Goal: Task Accomplishment & Management: Complete application form

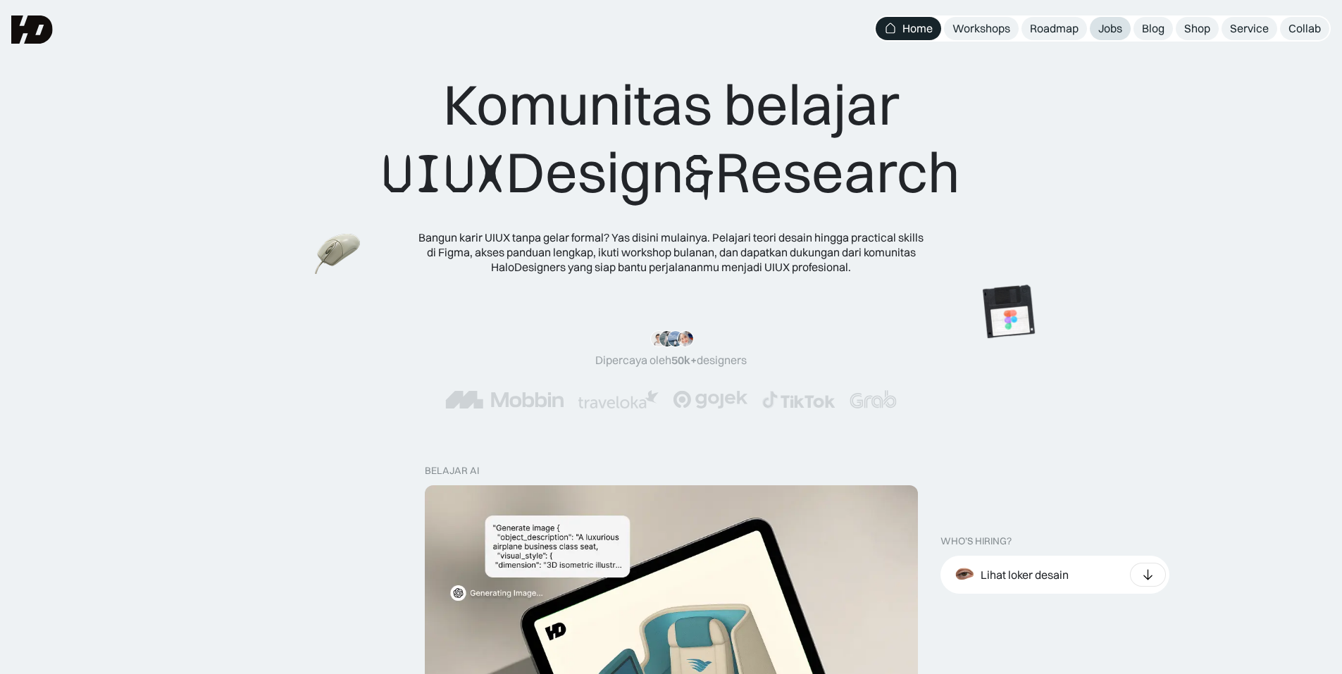
click at [1107, 37] on link "Jobs" at bounding box center [1110, 28] width 41 height 23
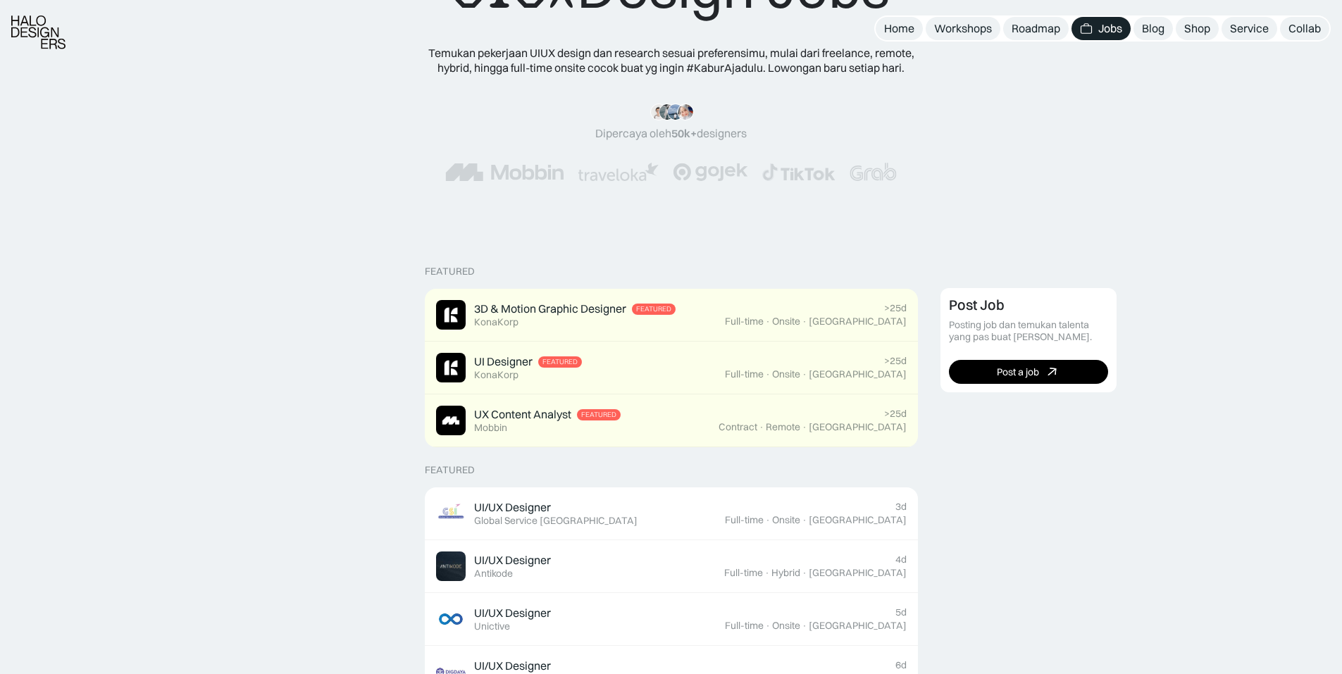
scroll to position [211, 0]
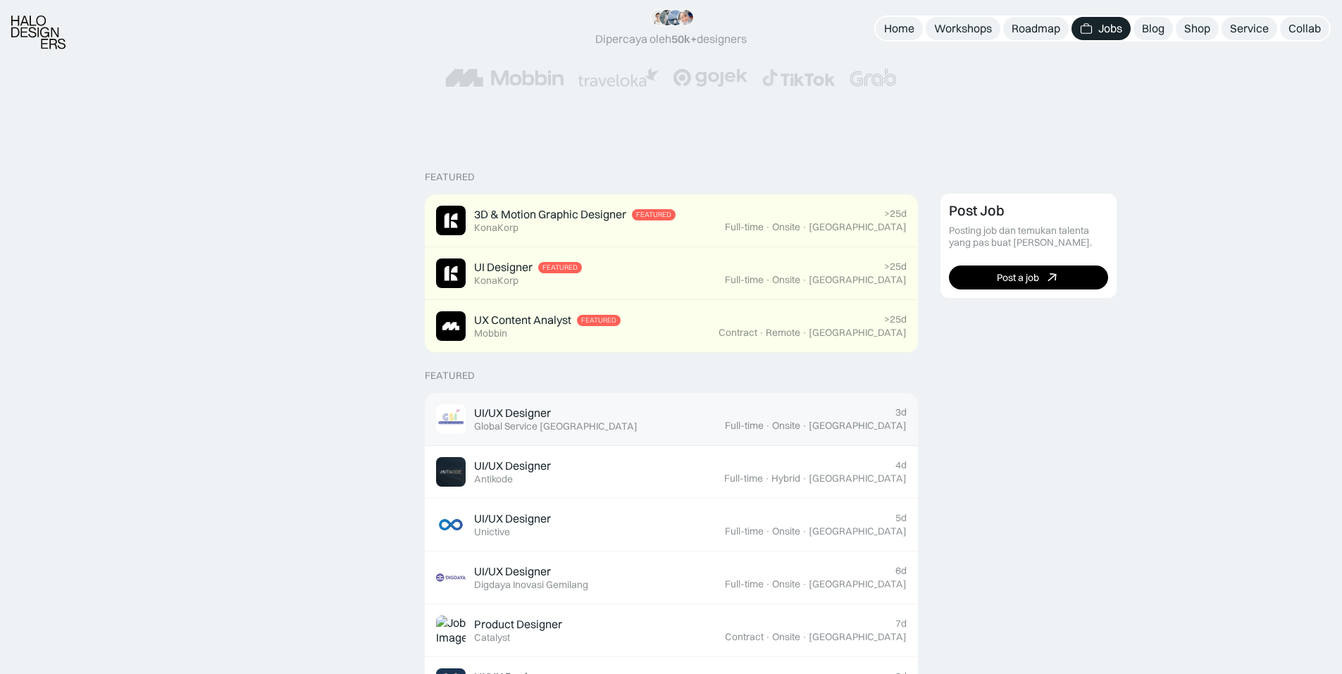
click at [502, 425] on div "Global Service [GEOGRAPHIC_DATA]" at bounding box center [555, 427] width 163 height 12
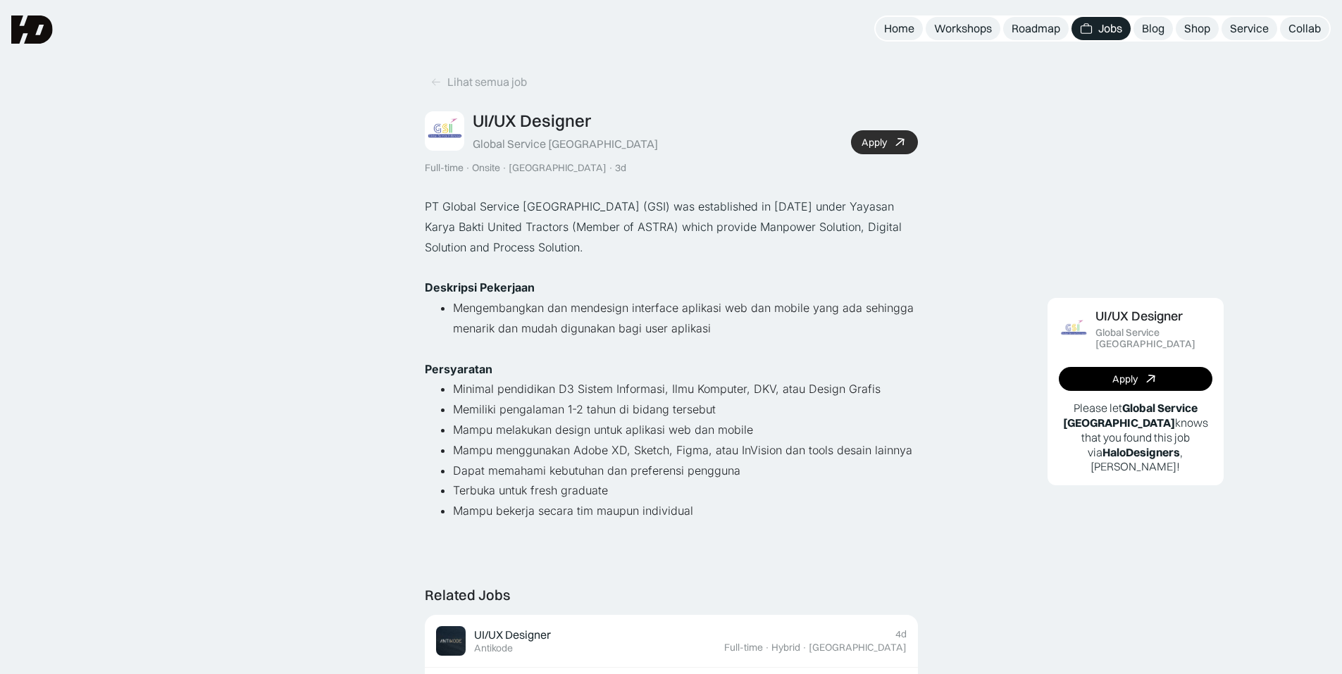
click at [878, 139] on div "Apply" at bounding box center [873, 143] width 25 height 12
click at [878, 138] on div "Apply" at bounding box center [873, 143] width 25 height 12
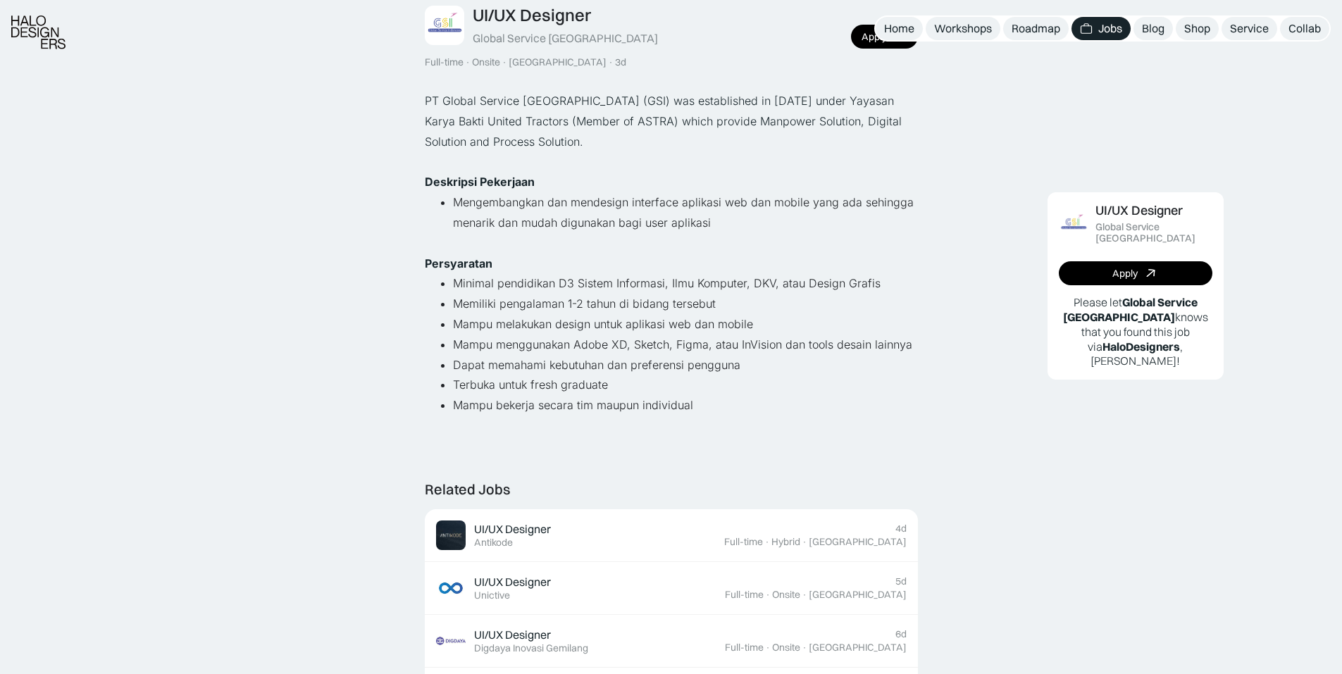
scroll to position [352, 0]
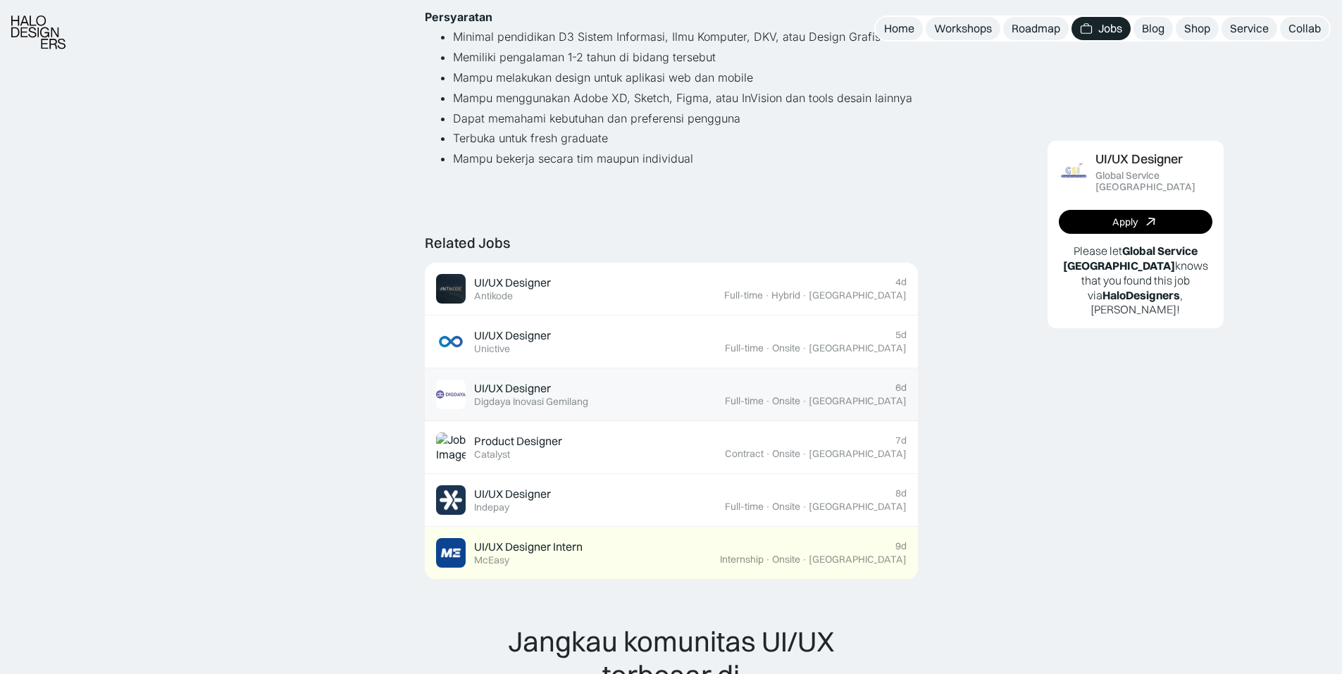
click at [551, 399] on div "Digdaya Inovasi Gemilang" at bounding box center [531, 402] width 114 height 12
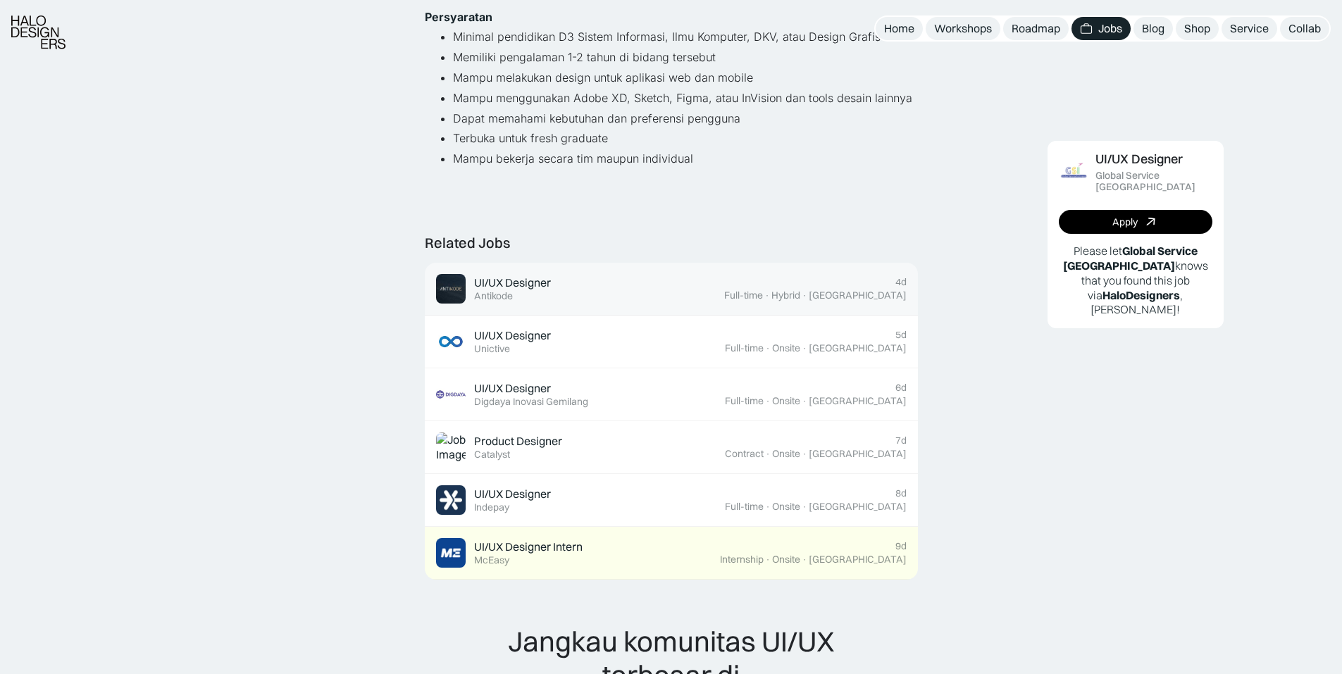
click at [550, 299] on div "UI/UX Designer Featured Antikode" at bounding box center [512, 288] width 77 height 27
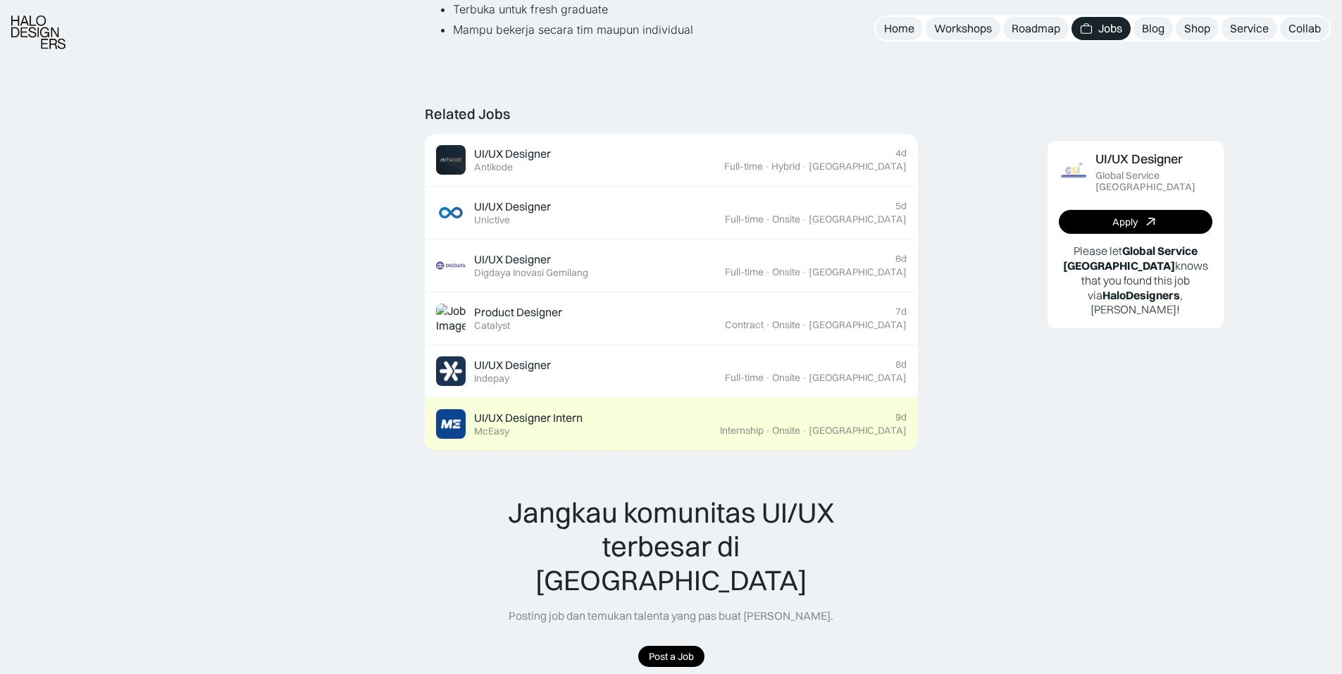
scroll to position [493, 0]
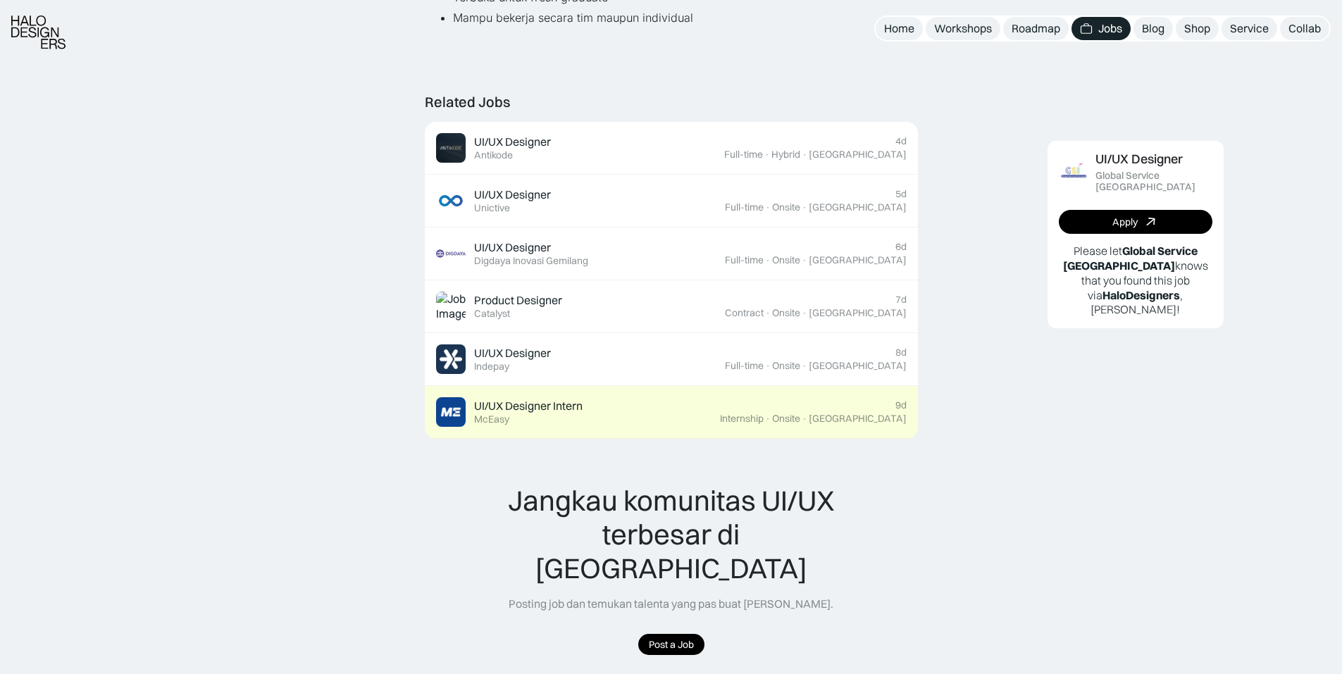
click at [592, 411] on div "UI/UX Designer Intern Featured McEasy" at bounding box center [578, 412] width 284 height 30
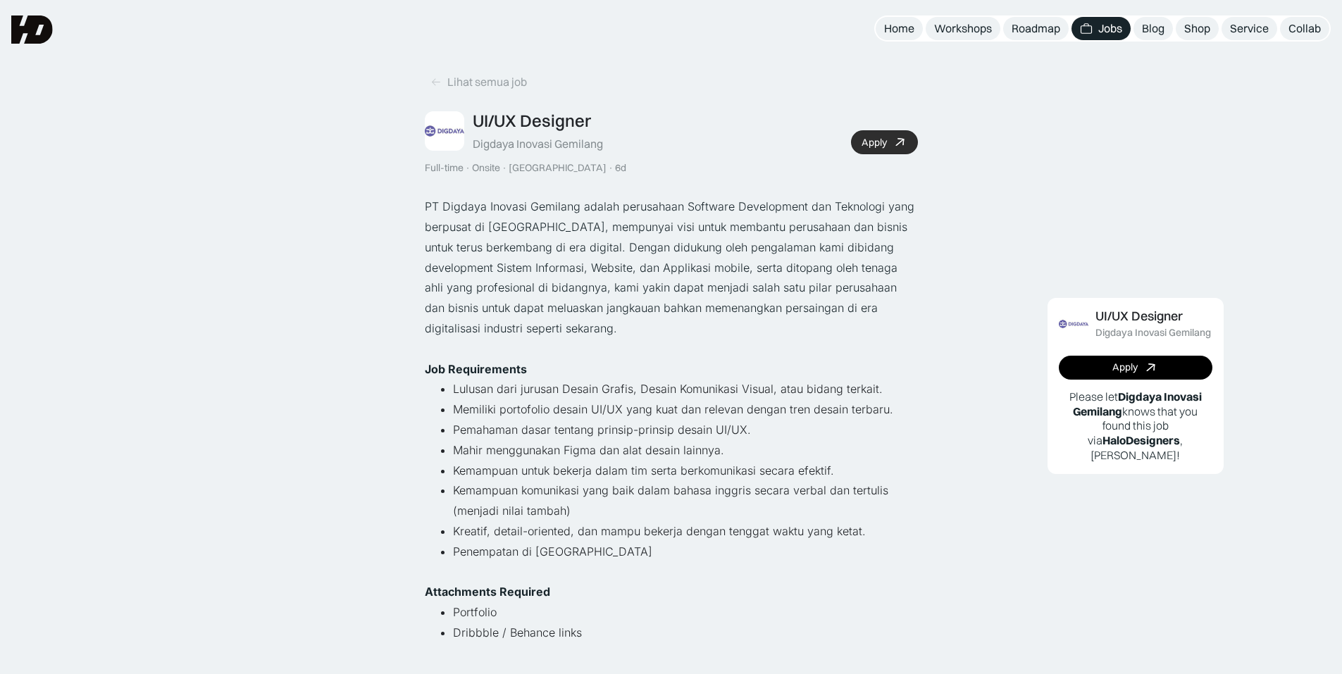
click at [890, 137] on link "Apply" at bounding box center [884, 142] width 67 height 24
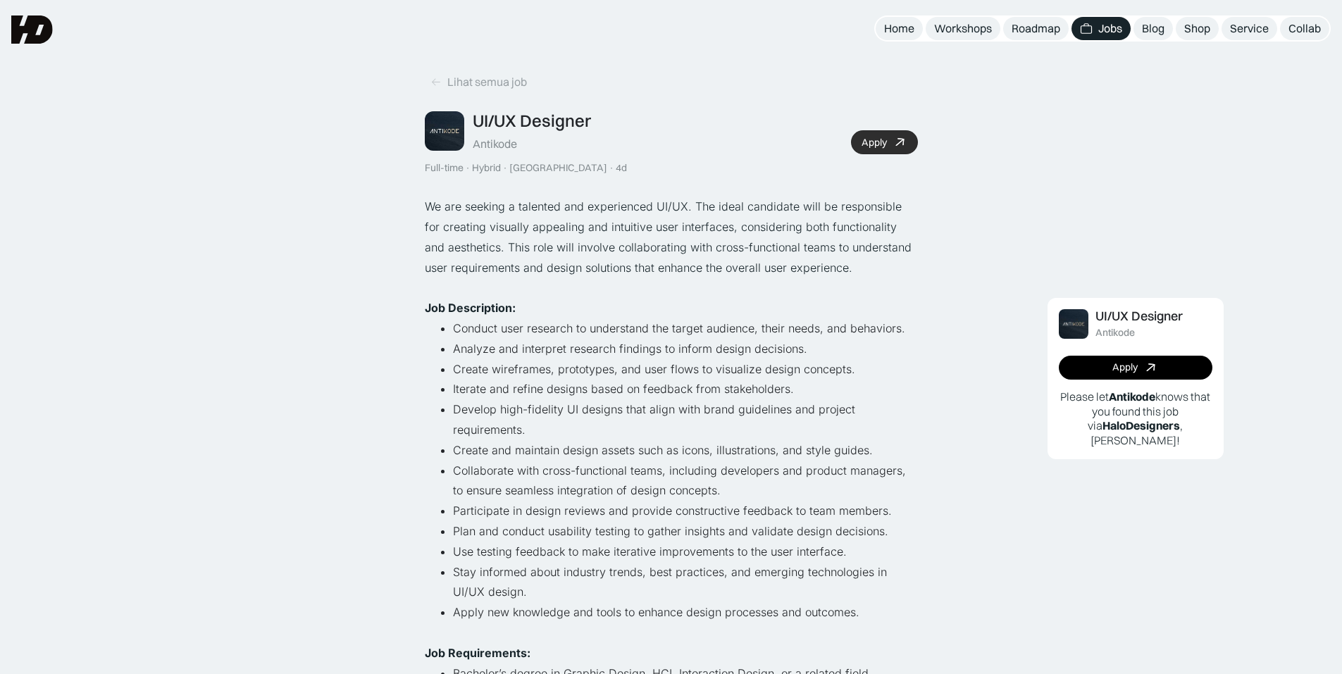
click at [882, 149] on link "Apply" at bounding box center [884, 142] width 67 height 24
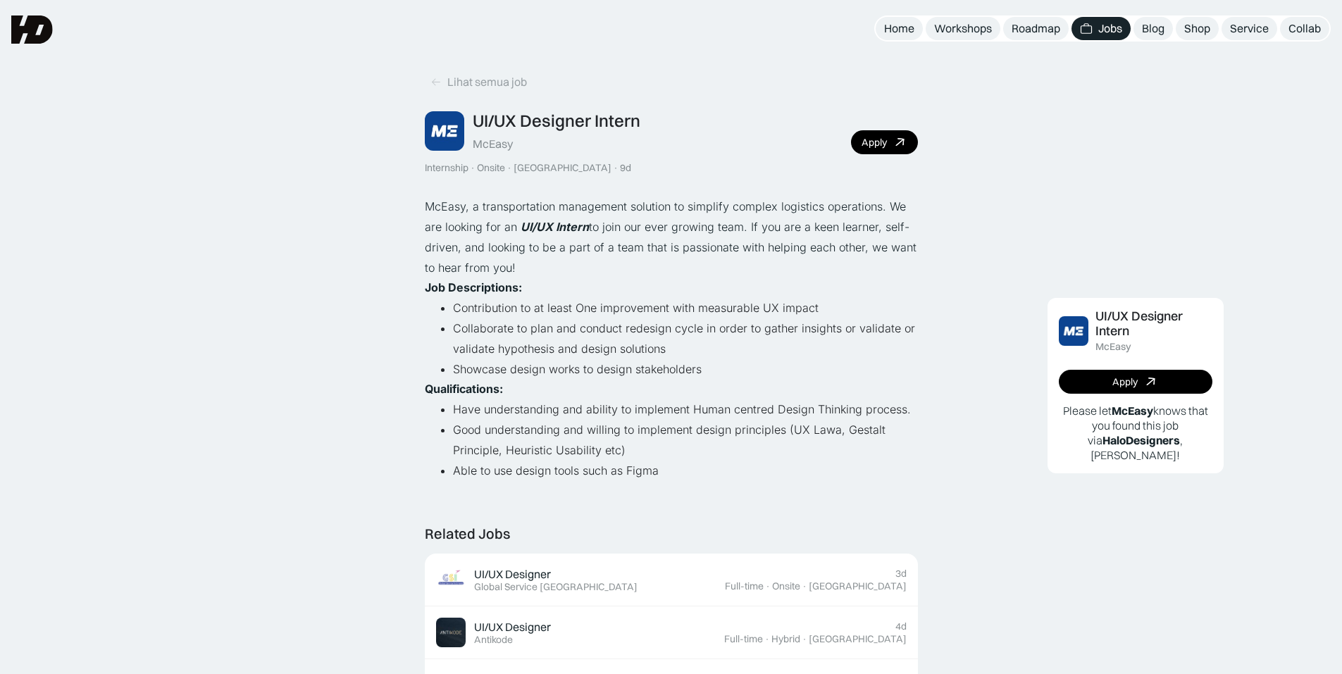
click at [876, 165] on div "UI/UX Designer Intern McEasy Internship · Onsite · [GEOGRAPHIC_DATA] · 9d Apply" at bounding box center [671, 142] width 493 height 63
click at [876, 138] on div "Apply" at bounding box center [873, 143] width 25 height 12
